Goal: Contribute content: Add original content to the website for others to see

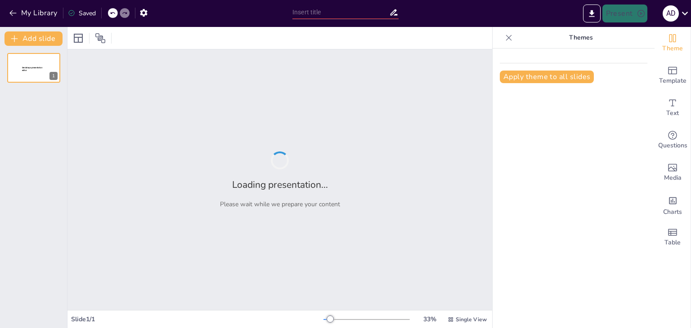
type input "The Evolution of Italian Governance: Historical Context and [PERSON_NAME] Impact"
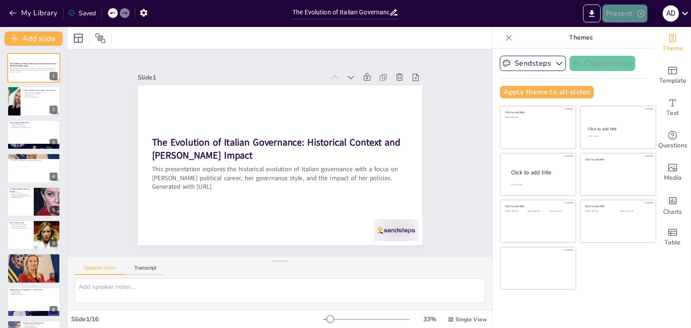
click at [626, 15] on button "Present" at bounding box center [624, 13] width 45 height 18
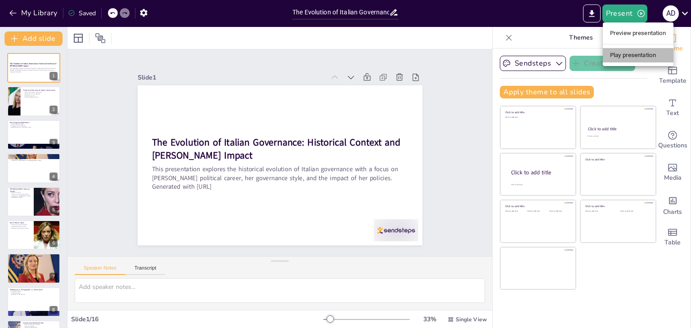
click at [637, 58] on li "Play presentation" at bounding box center [638, 55] width 71 height 14
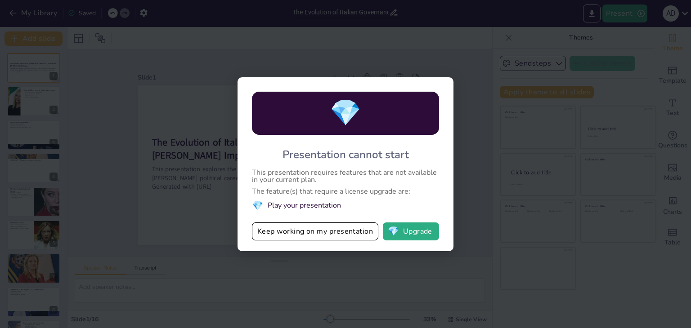
click at [352, 51] on div "💎 Presentation cannot start This presentation requires features that are not av…" at bounding box center [345, 164] width 691 height 328
click at [316, 231] on button "Keep working on my presentation" at bounding box center [315, 232] width 126 height 18
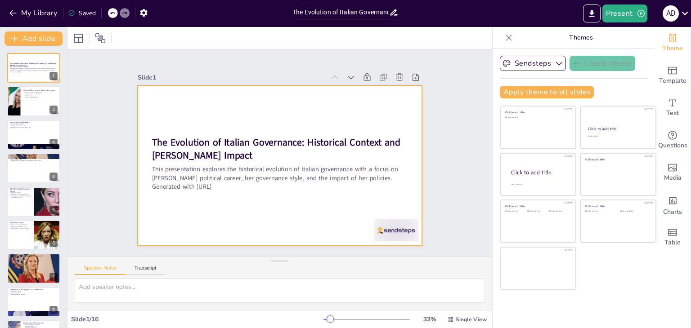
checkbox input "true"
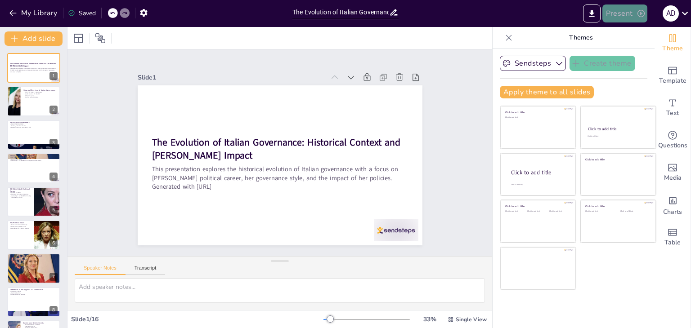
click at [619, 12] on button "Present" at bounding box center [624, 13] width 45 height 18
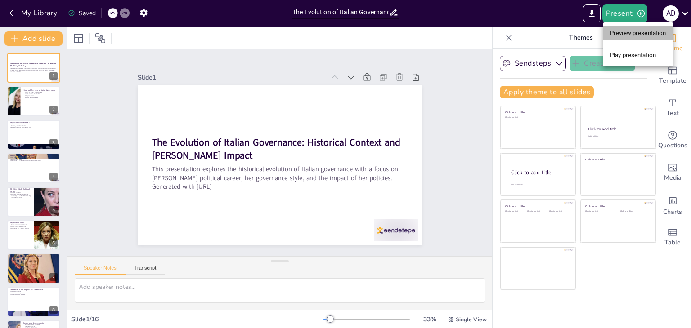
click at [613, 29] on li "Preview presentation" at bounding box center [638, 33] width 71 height 14
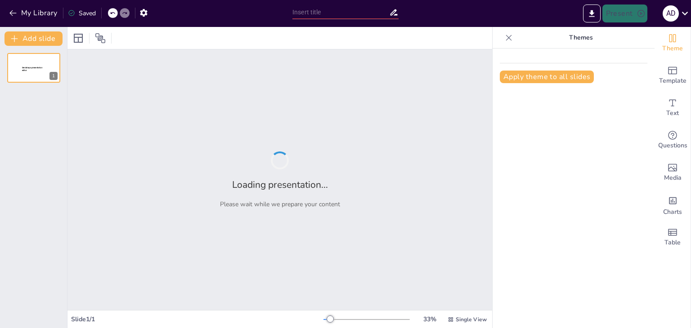
type input "The Evolution of Italian Governance: Historical Context and [PERSON_NAME] Impact"
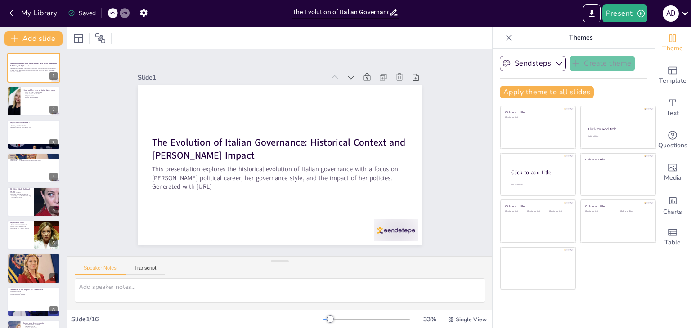
checkbox input "true"
click at [626, 12] on button "Present" at bounding box center [624, 13] width 45 height 18
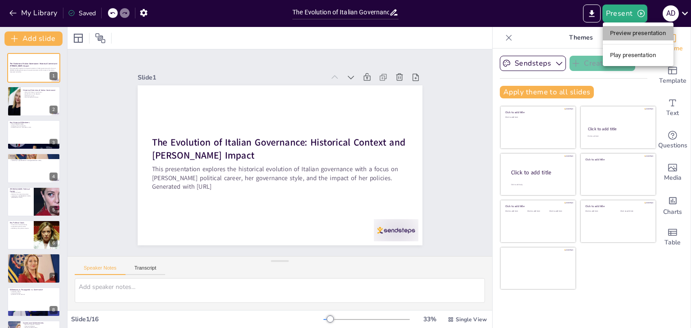
click at [629, 36] on li "Preview presentation" at bounding box center [638, 33] width 71 height 14
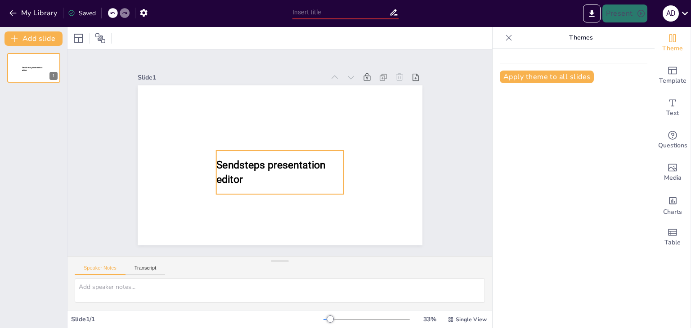
type input "The Evolution of Italian Governance: Historical Context and Meloni's Impact"
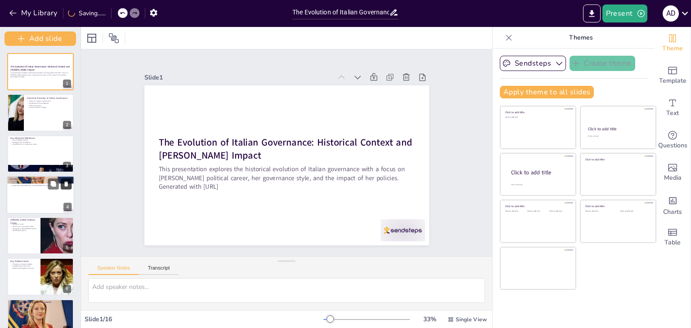
drag, startPoint x: 67, startPoint y: 178, endPoint x: 66, endPoint y: 185, distance: 7.2
click at [66, 185] on div "Add slide The Evolution of Italian Governance: Historical Context and Meloni's …" at bounding box center [40, 177] width 81 height 301
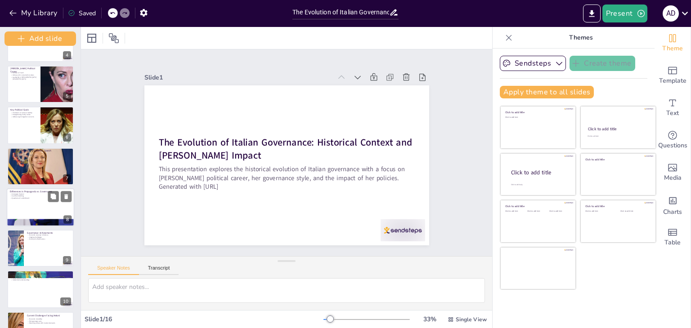
scroll to position [152, 0]
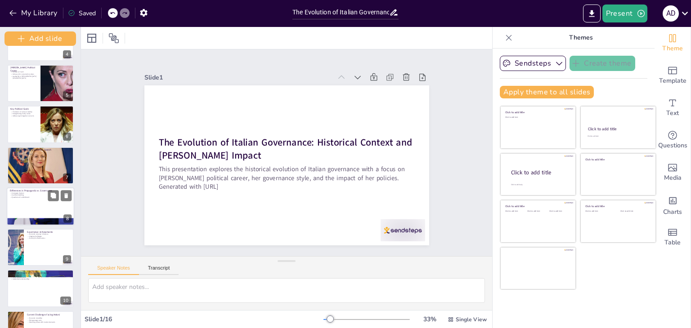
click at [18, 216] on div at bounding box center [41, 207] width 68 height 38
checkbox input "true"
type textarea "The rhetoric used during Meloni's campaign was characterized by strong national…"
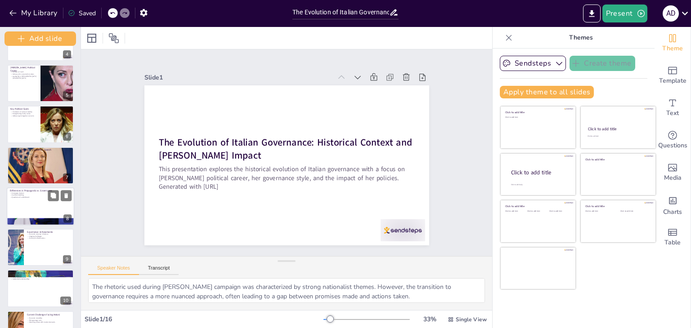
scroll to position [172, 0]
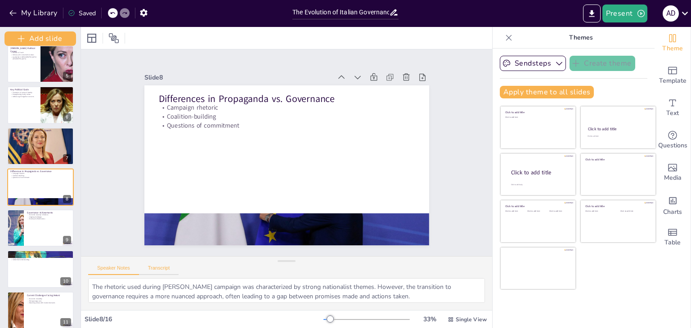
click at [156, 266] on button "Transcript" at bounding box center [159, 270] width 40 height 10
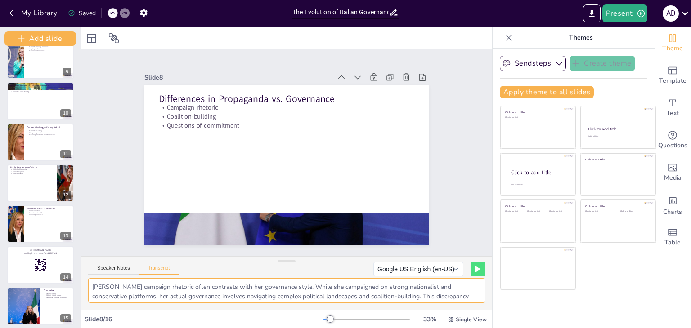
scroll to position [385, 0]
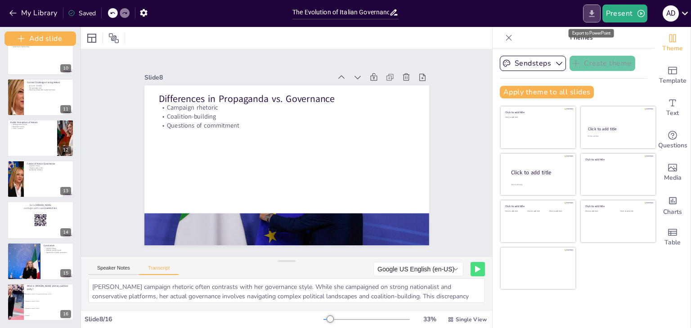
click at [590, 9] on icon "Export to PowerPoint" at bounding box center [591, 13] width 9 height 9
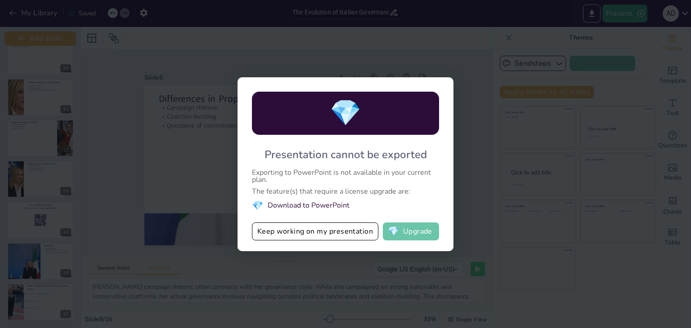
click at [405, 232] on button "💎 Upgrade" at bounding box center [411, 232] width 56 height 18
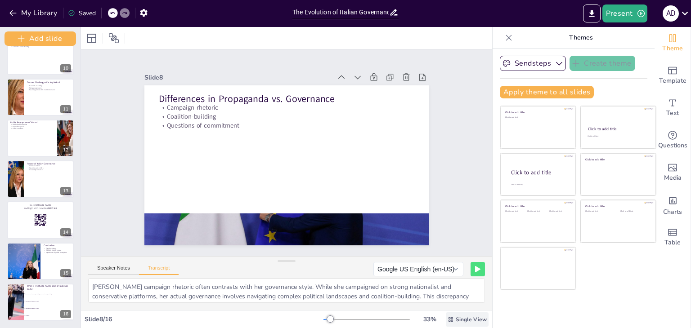
click at [459, 323] on div "Single View" at bounding box center [467, 320] width 43 height 14
click at [459, 320] on span "Single View" at bounding box center [470, 319] width 31 height 7
click at [33, 218] on div at bounding box center [41, 220] width 68 height 38
checkbox input "true"
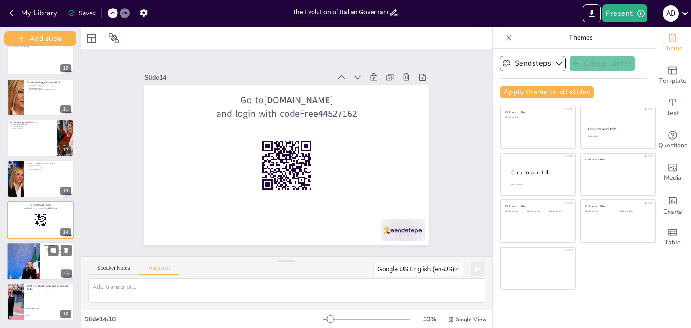
click at [30, 256] on div at bounding box center [23, 261] width 45 height 38
checkbox input "true"
type textarea "The evolution of Italian governance reflects a complex history. Meloni's impact…"
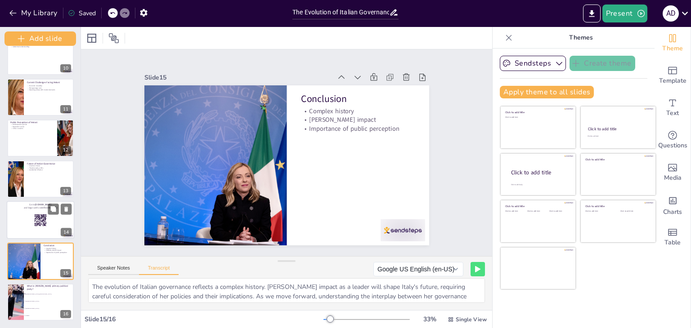
click at [36, 228] on div at bounding box center [41, 220] width 68 height 38
checkbox input "true"
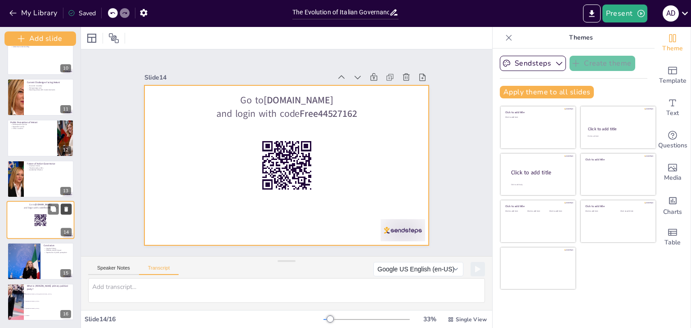
checkbox input "true"
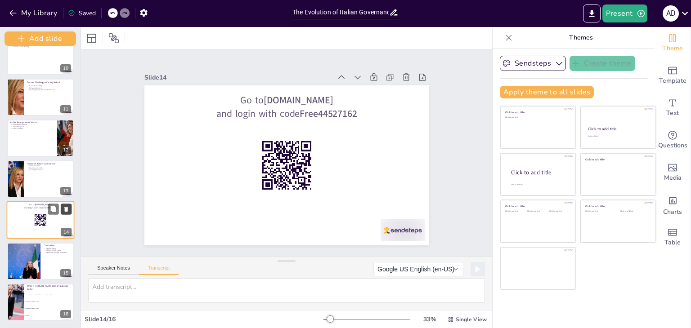
click at [66, 211] on icon at bounding box center [66, 209] width 4 height 5
type textarea "The evolution of Italian governance reflects a complex history. Meloni's impact…"
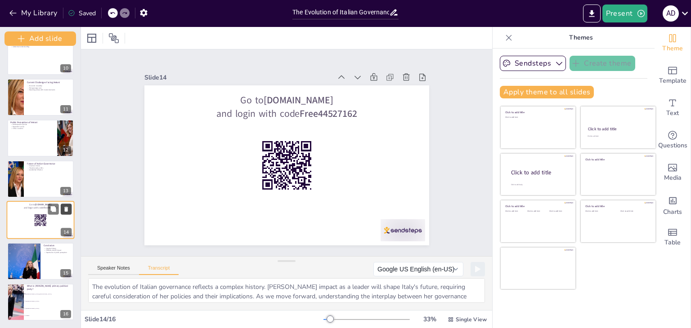
scroll to position [344, 0]
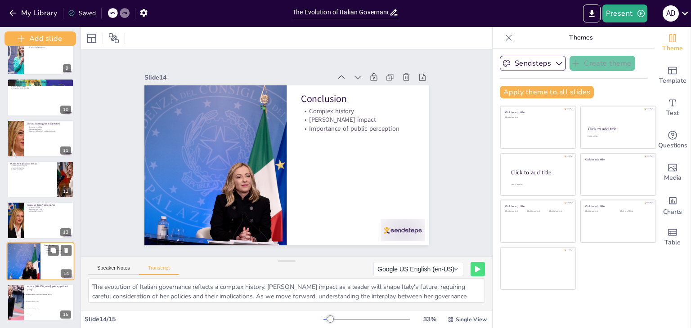
checkbox input "true"
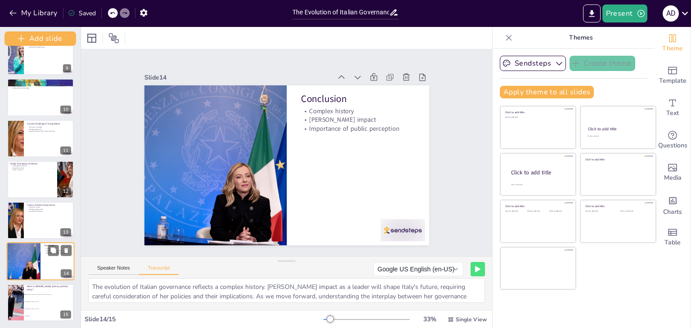
checkbox input "true"
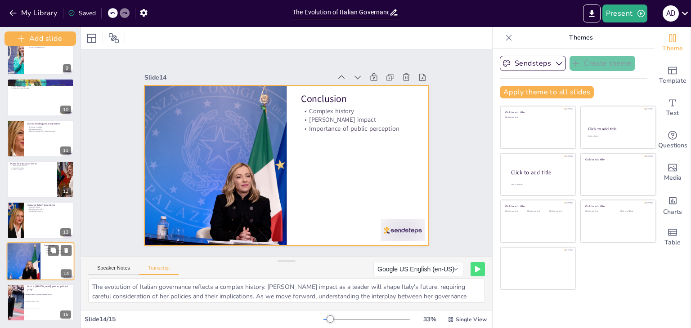
checkbox input "true"
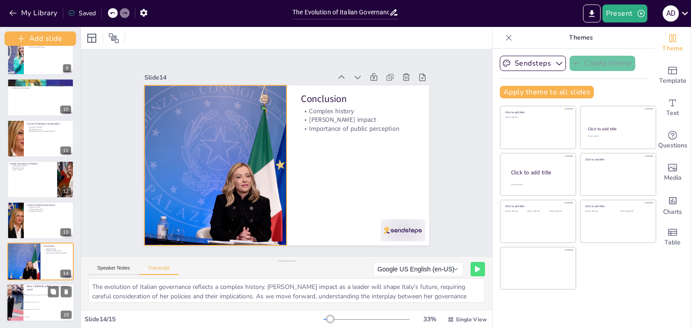
checkbox input "true"
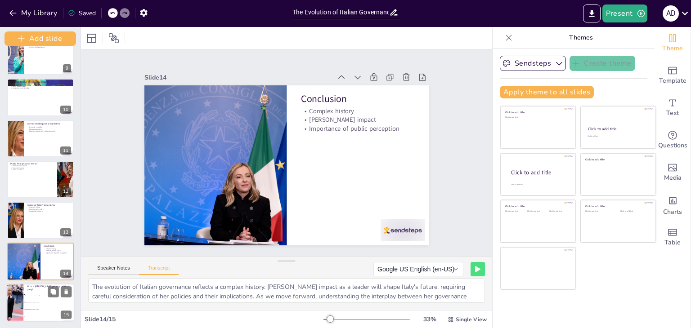
checkbox input "true"
click at [39, 292] on li "Brothers of Italy" at bounding box center [48, 294] width 51 height 7
checkbox input "true"
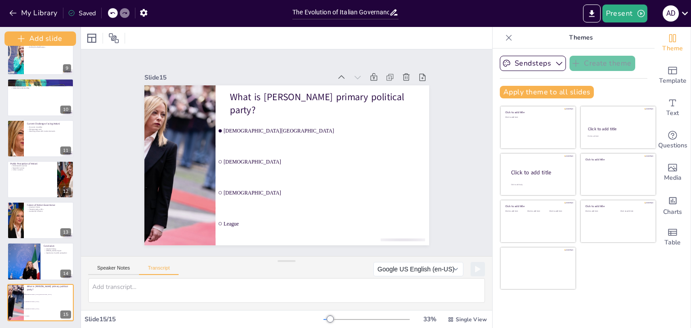
checkbox input "true"
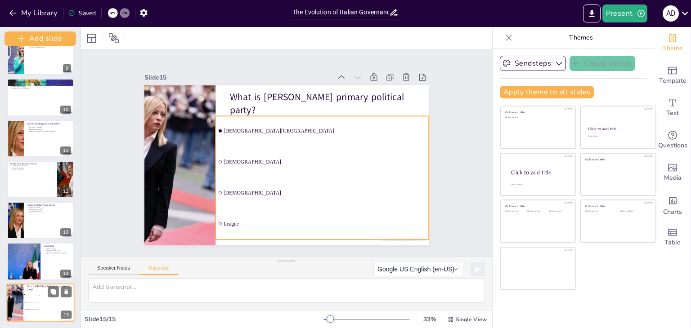
checkbox input "true"
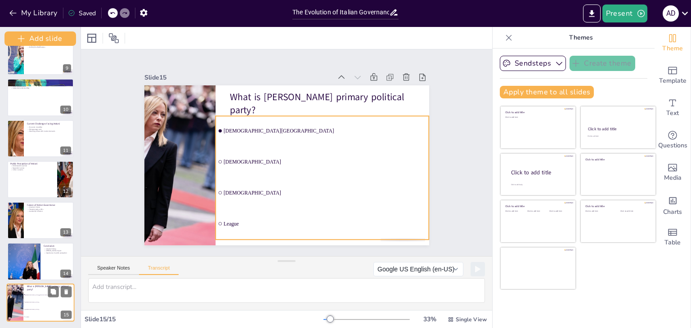
checkbox input "true"
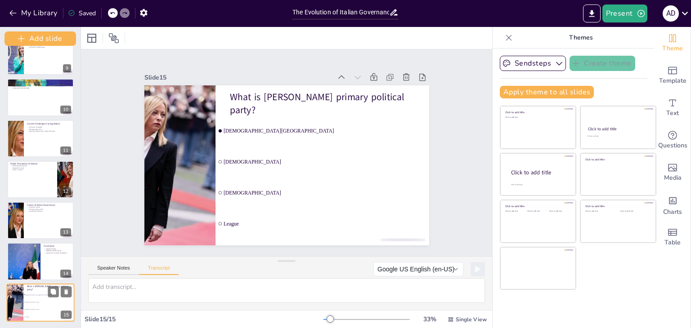
checkbox input "true"
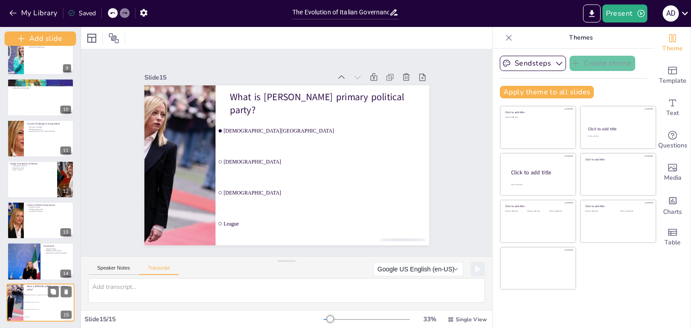
checkbox input "true"
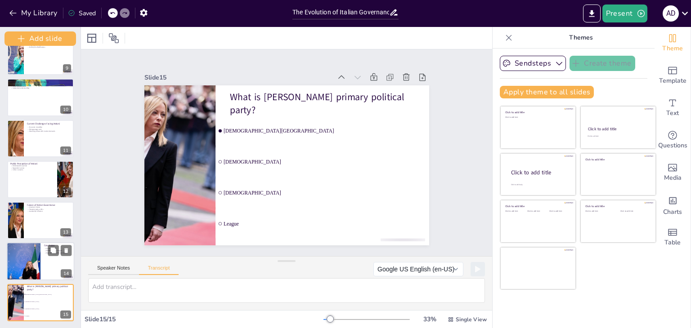
checkbox input "true"
click at [49, 269] on div at bounding box center [41, 261] width 68 height 38
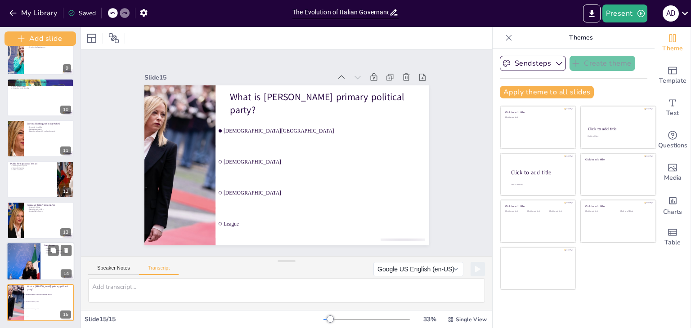
type textarea "The evolution of Italian governance reflects a complex history. Meloni's impact…"
checkbox input "true"
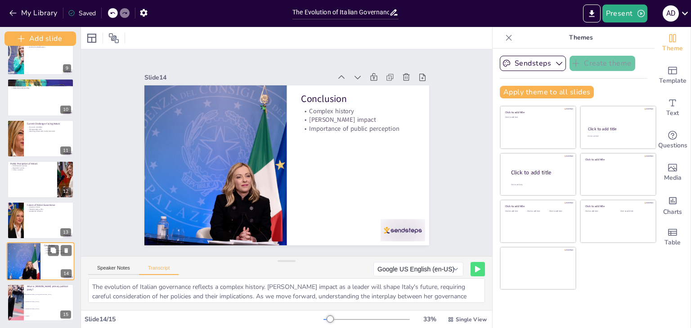
click at [49, 269] on div at bounding box center [41, 261] width 68 height 38
checkbox input "true"
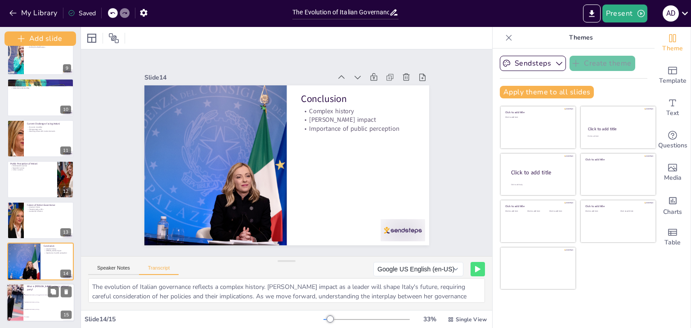
checkbox input "true"
click at [48, 299] on li "Democratic Party" at bounding box center [48, 301] width 51 height 7
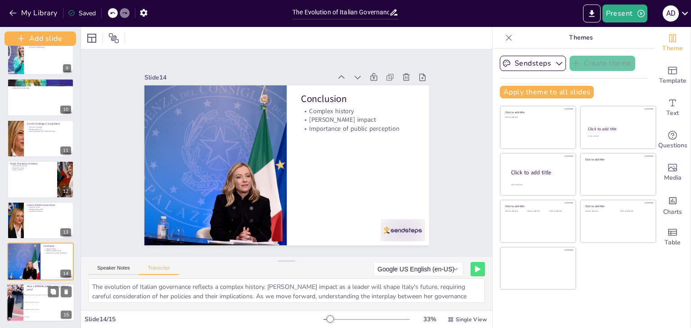
checkbox input "true"
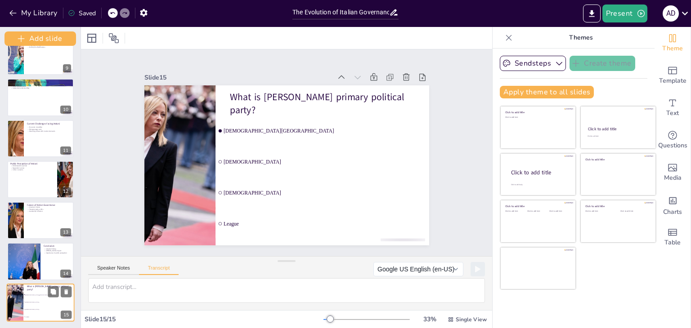
checkbox input "true"
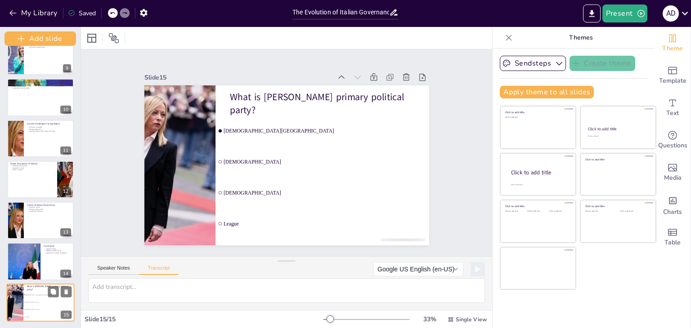
checkbox input "true"
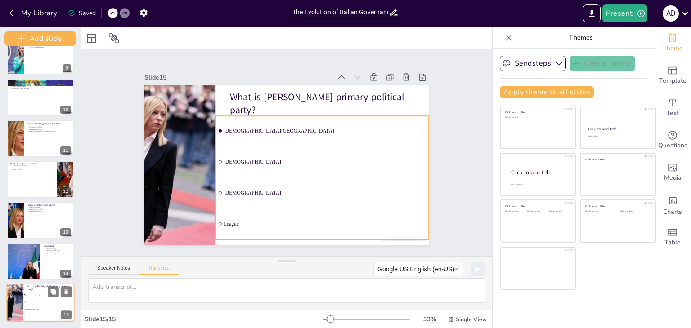
checkbox input "true"
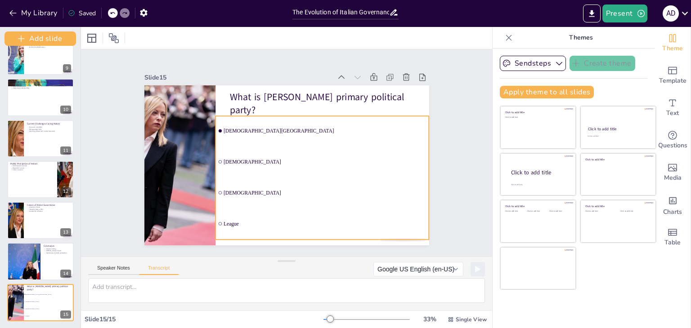
checkbox input "true"
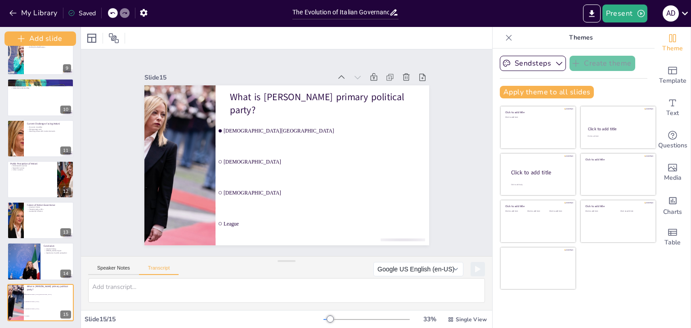
click at [128, 264] on div "Speaker Notes Transcript" at bounding box center [133, 269] width 90 height 12
click at [124, 267] on button "Speaker Notes" at bounding box center [113, 270] width 51 height 10
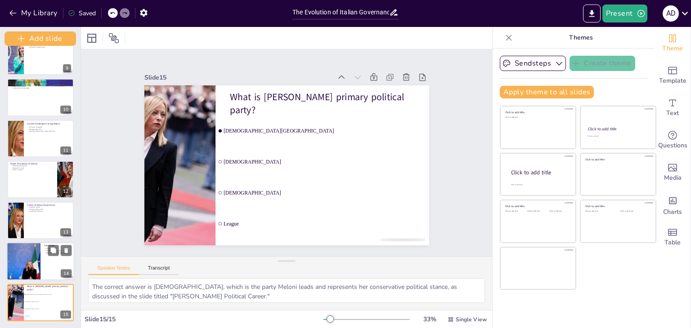
checkbox input "true"
click at [63, 256] on div at bounding box center [41, 261] width 68 height 38
checkbox input "true"
type textarea "The complexity of Italy's historical governance is essential for understanding …"
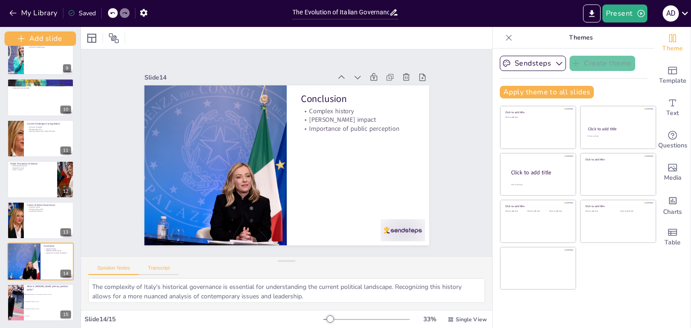
click at [153, 266] on button "Transcript" at bounding box center [159, 270] width 40 height 10
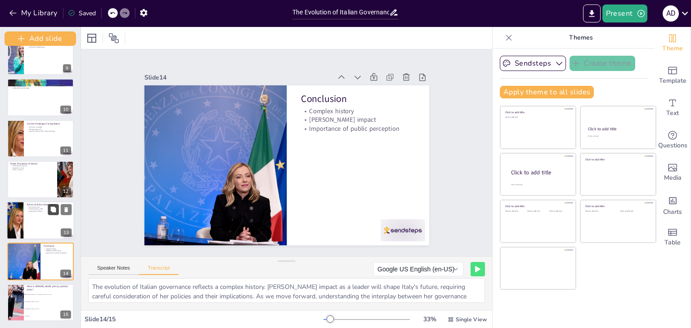
click at [56, 214] on div at bounding box center [41, 220] width 68 height 38
checkbox input "true"
type textarea "The future of Italian governance under Meloni remains uncertain. Potential shif…"
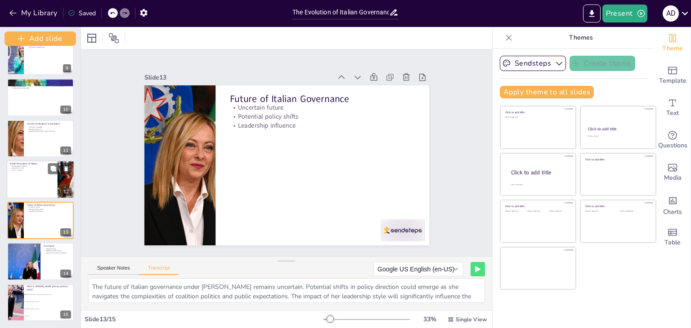
click at [52, 189] on div at bounding box center [41, 180] width 68 height 38
checkbox input "true"
type textarea "Public opinion regarding Meloni is divided. Supporters praise her strong leader…"
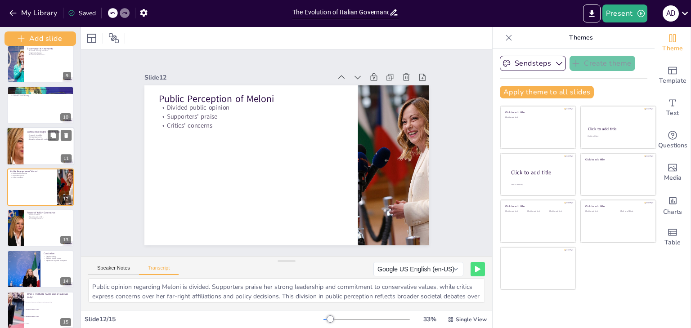
click at [50, 157] on div at bounding box center [41, 146] width 68 height 38
checkbox input "true"
type textarea "Currently, Meloni faces several challenges, including economic instability, ris…"
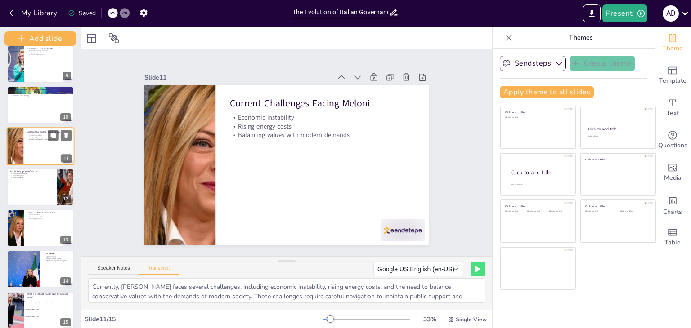
scroll to position [295, 0]
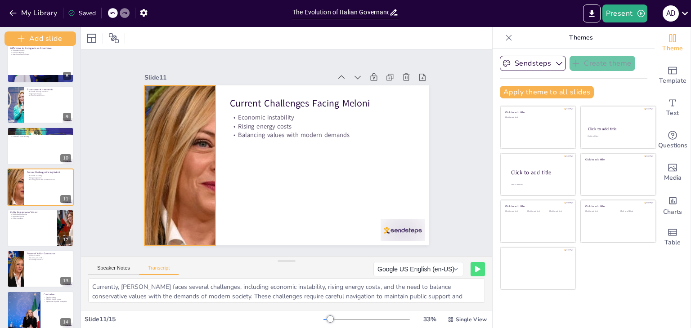
click at [198, 159] on div at bounding box center [180, 165] width 214 height 160
click at [27, 134] on p "Visual representation" at bounding box center [40, 135] width 61 height 2
checkbox input "true"
type textarea "This slide showcases a selection of historical images that highlight significan…"
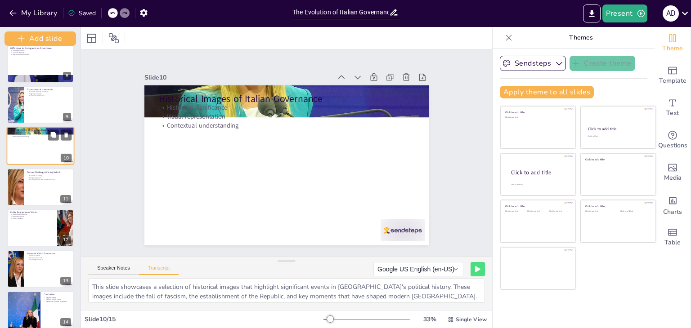
scroll to position [254, 0]
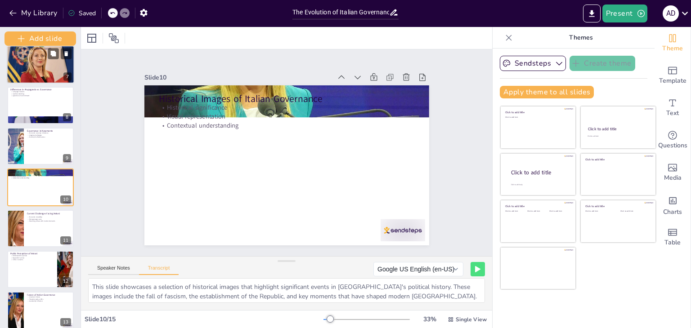
click at [24, 58] on div at bounding box center [40, 64] width 95 height 38
checkbox input "true"
type textarea "In her notable speech, Meloni declared her identity as a woman, mother, and Chr…"
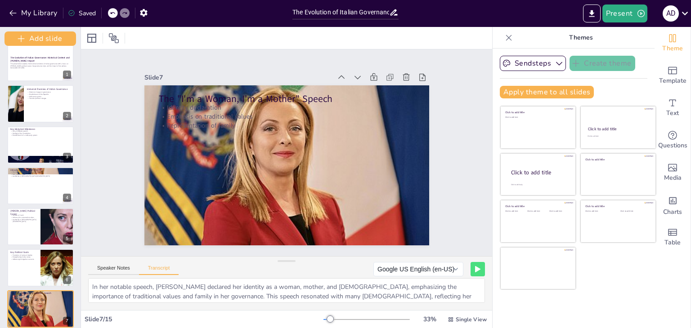
scroll to position [0, 0]
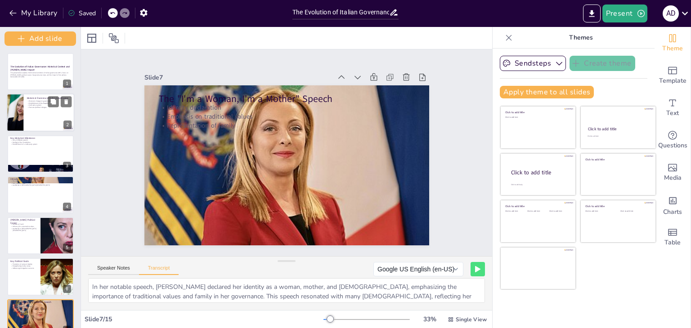
click at [48, 107] on div at bounding box center [60, 102] width 24 height 11
checkbox input "true"
type textarea "Italy's governance has seen significant changes over the decades. Initially a m…"
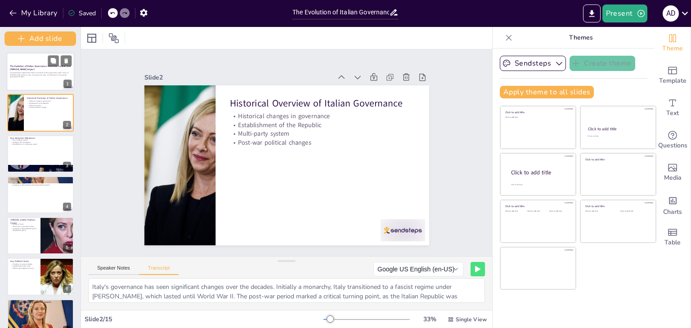
click at [31, 67] on strong "The Evolution of Italian Governance: Historical Context and Meloni's Impact" at bounding box center [40, 68] width 60 height 6
checkbox input "true"
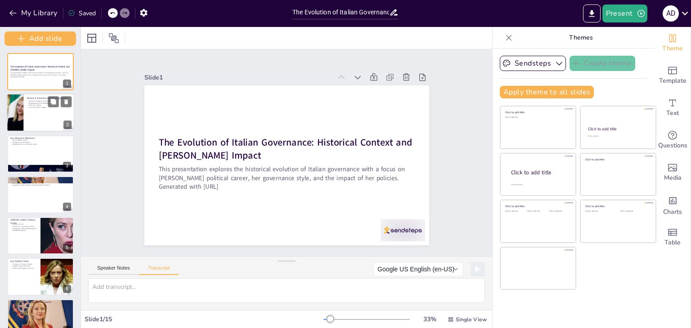
click at [31, 103] on p "Establishment of the Republic" at bounding box center [49, 103] width 44 height 2
checkbox input "true"
type textarea "Italy's governance has seen significant changes over the decades. Initially a m…"
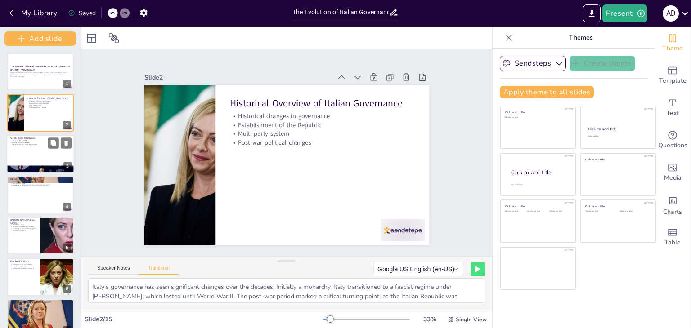
click at [26, 155] on div at bounding box center [41, 154] width 68 height 38
checkbox input "true"
type textarea "Important milestones in Italian history include the fall of Mussolini in 1943, …"
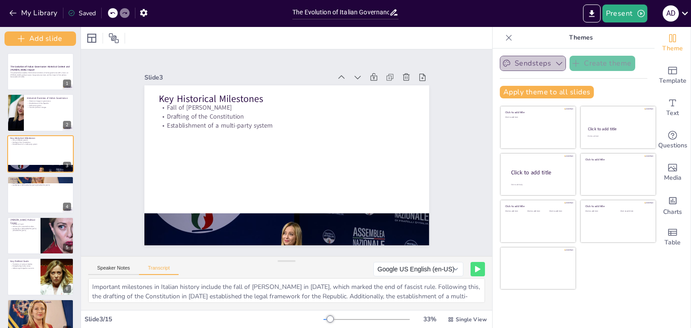
click at [532, 65] on button "Sendsteps" at bounding box center [533, 63] width 66 height 15
click at [592, 9] on icon "Export to PowerPoint" at bounding box center [591, 13] width 9 height 9
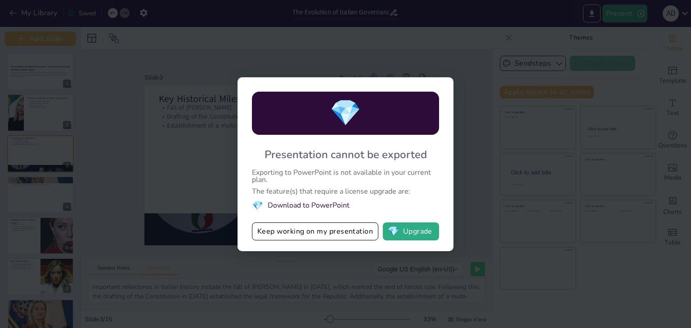
click at [523, 55] on div "💎 Presentation cannot be exported Exporting to PowerPoint is not available in y…" at bounding box center [345, 164] width 691 height 328
click at [402, 82] on div "💎 Presentation cannot be exported Exporting to PowerPoint is not available in y…" at bounding box center [345, 164] width 216 height 174
click at [174, 79] on div "💎 Presentation cannot be exported Exporting to PowerPoint is not available in y…" at bounding box center [345, 164] width 691 height 328
click at [415, 227] on button "💎 Upgrade" at bounding box center [411, 232] width 56 height 18
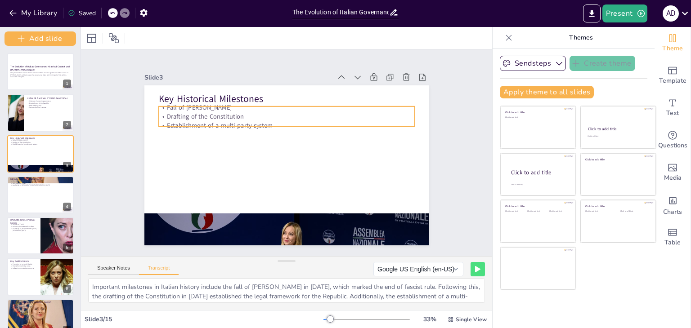
checkbox input "true"
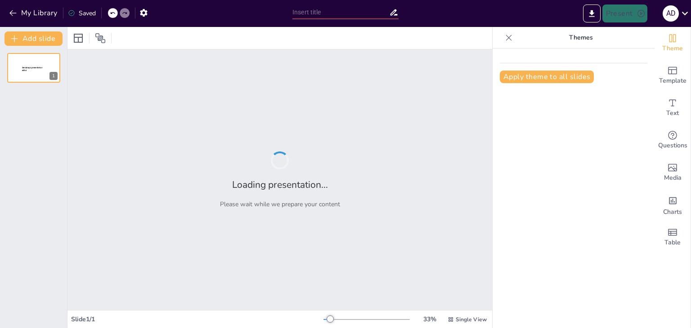
type input "Historical Context and Contemporary Politics: The Impact of [PERSON_NAME] on [G…"
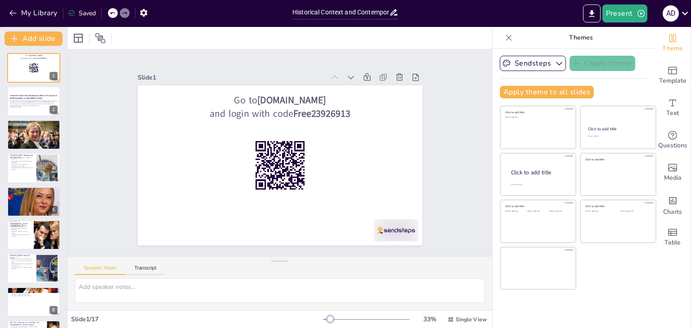
checkbox input "true"
click at [411, 112] on icon at bounding box center [416, 117] width 11 height 11
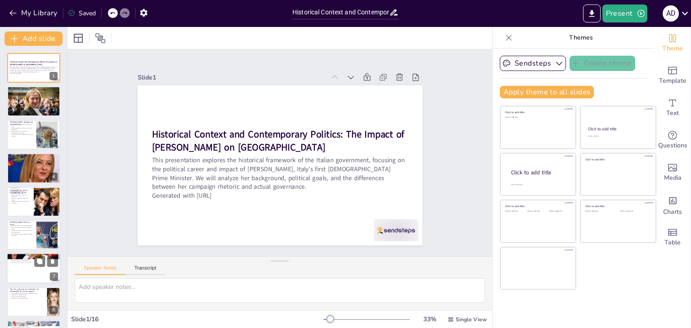
checkbox input "true"
click at [31, 268] on div at bounding box center [34, 269] width 54 height 31
type textarea "Meloni's administration has implemented significant policies aimed at tax refor…"
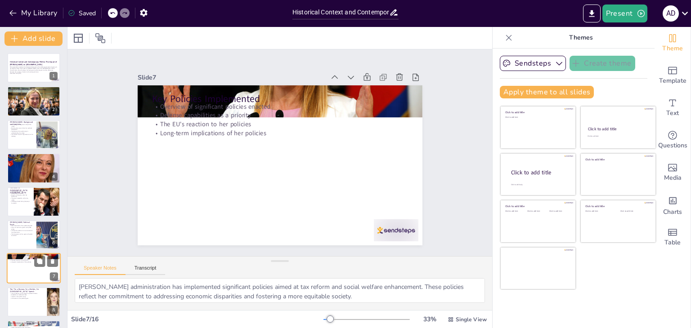
scroll to position [81, 0]
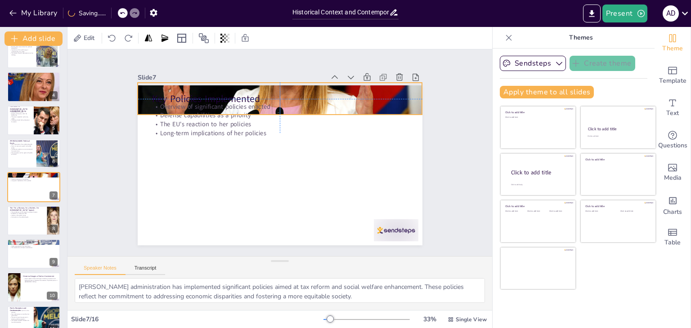
click at [407, 98] on div at bounding box center [296, 101] width 328 height 264
checkbox input "true"
click at [28, 279] on p "[Insert relevant historical images of Italian government and political figures …" at bounding box center [40, 279] width 35 height 5
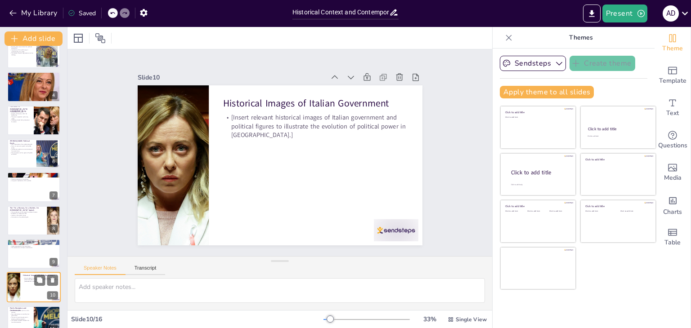
scroll to position [182, 0]
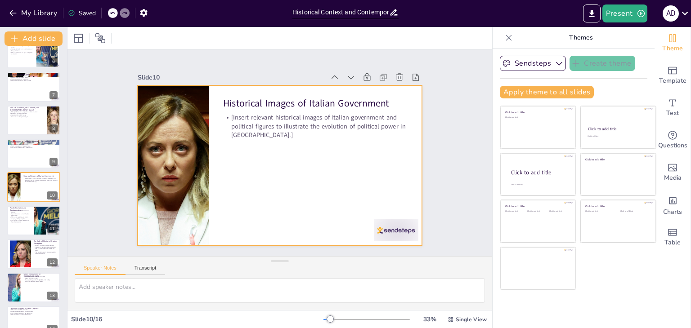
checkbox input "true"
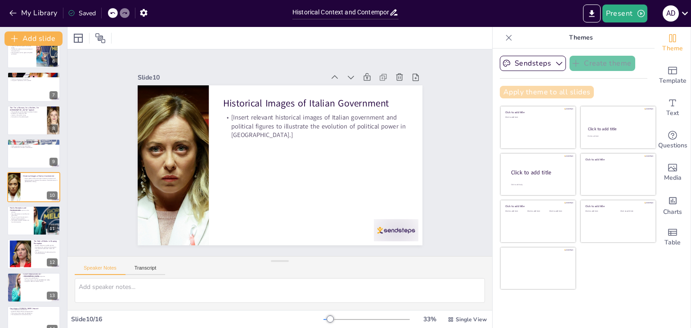
click at [562, 87] on button "Apply theme to all slides" at bounding box center [547, 92] width 94 height 13
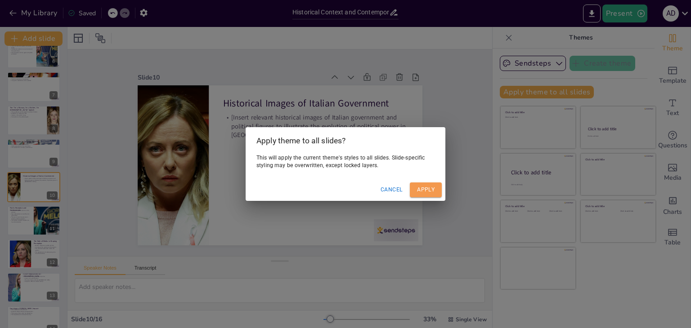
click at [433, 186] on button "Apply" at bounding box center [426, 190] width 32 height 15
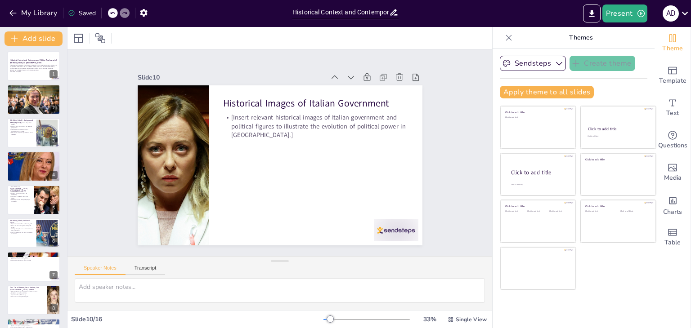
scroll to position [0, 0]
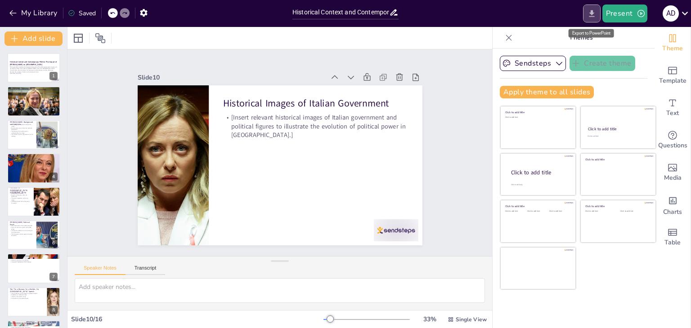
click at [591, 13] on icon "Export to PowerPoint" at bounding box center [591, 13] width 5 height 7
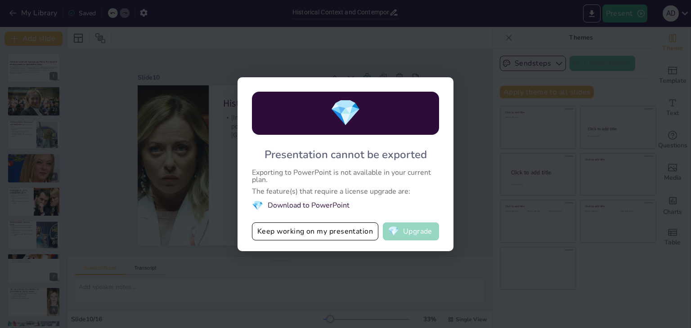
click at [411, 227] on button "💎 Upgrade" at bounding box center [411, 232] width 56 height 18
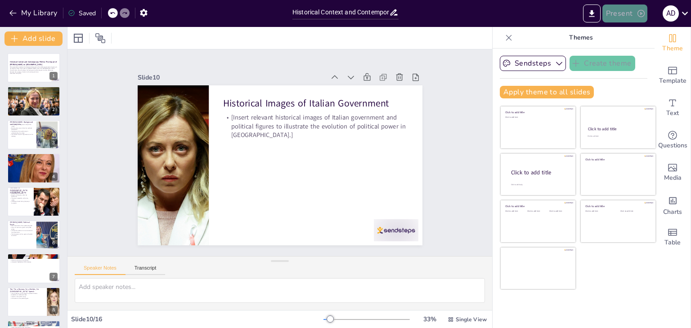
click at [621, 13] on button "Present" at bounding box center [624, 13] width 45 height 18
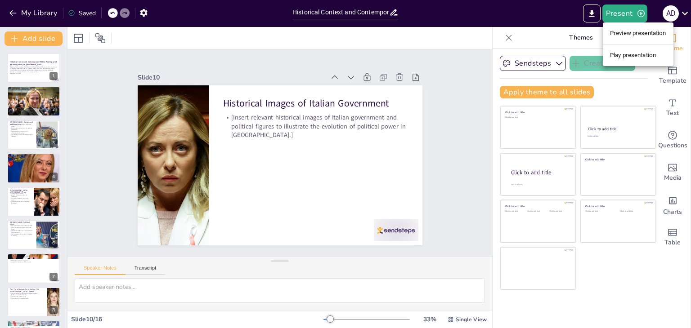
click at [624, 54] on li "Play presentation" at bounding box center [638, 55] width 71 height 14
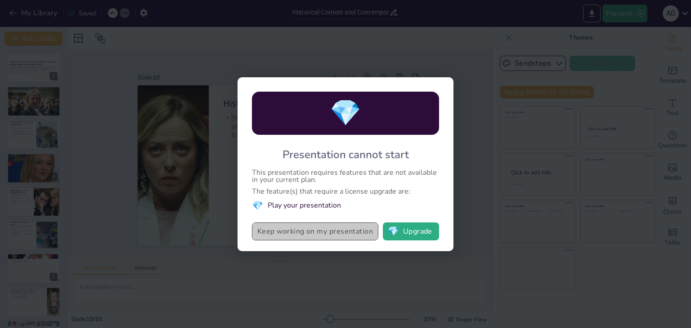
click at [269, 233] on button "Keep working on my presentation" at bounding box center [315, 232] width 126 height 18
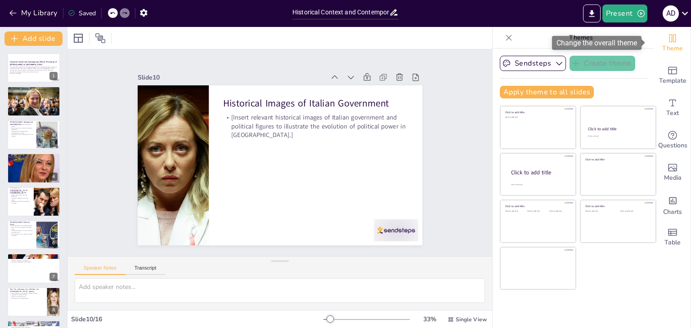
click at [667, 38] on icon "Change the overall theme" at bounding box center [672, 38] width 11 height 11
checkbox input "true"
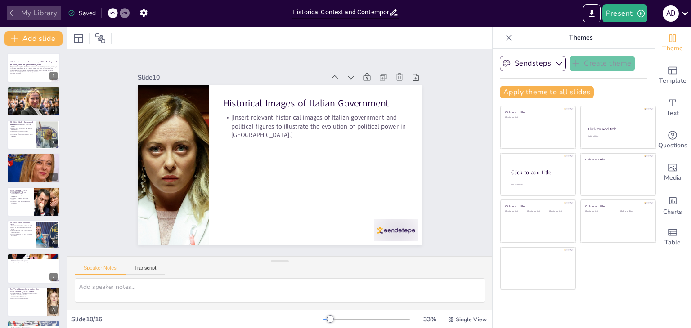
click at [9, 16] on icon "button" at bounding box center [13, 13] width 9 height 9
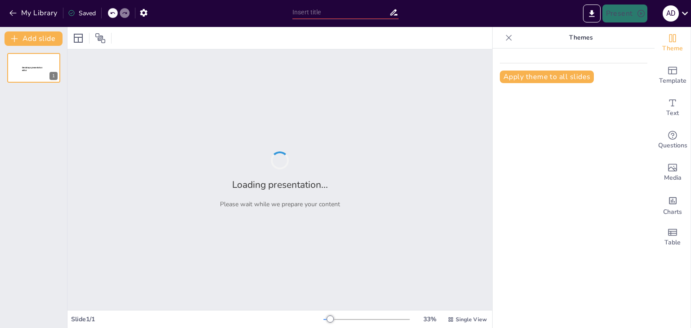
type input "Historical Context and Contemporary Politics: The Impact of [PERSON_NAME] on [G…"
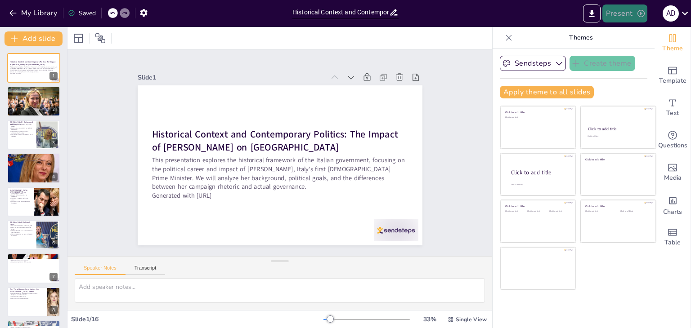
click at [619, 15] on button "Present" at bounding box center [624, 13] width 45 height 18
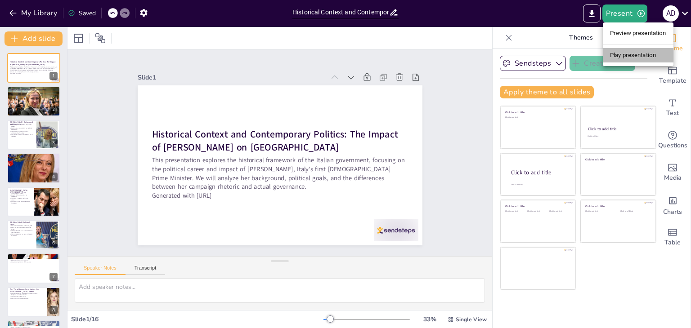
click at [621, 56] on li "Play presentation" at bounding box center [638, 55] width 71 height 14
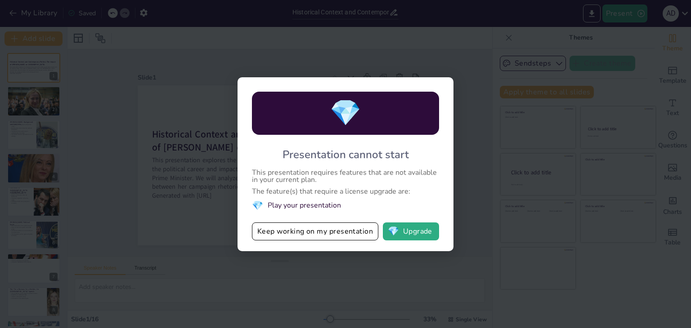
click at [419, 45] on div "💎 Presentation cannot start This presentation requires features that are not av…" at bounding box center [345, 164] width 691 height 328
click at [271, 225] on button "Keep working on my presentation" at bounding box center [315, 232] width 126 height 18
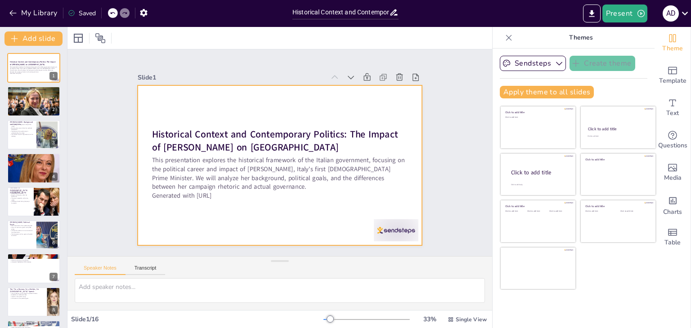
checkbox input "true"
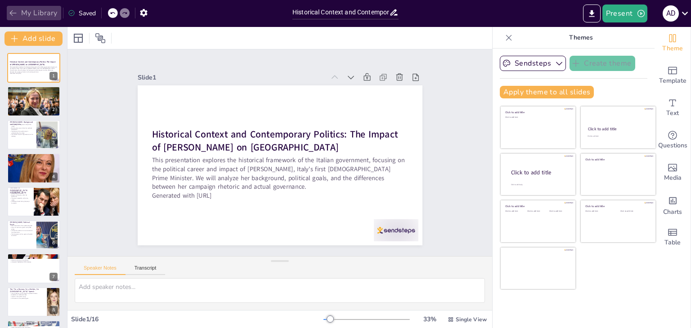
click at [15, 13] on icon "button" at bounding box center [13, 13] width 9 height 9
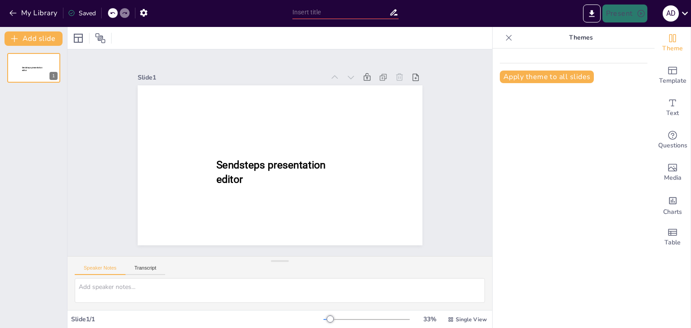
type input "Historical Context and Contemporary Politics: The Impact of [PERSON_NAME] on [G…"
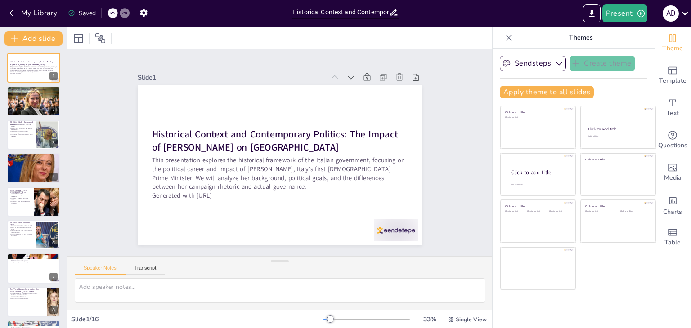
checkbox input "true"
